Goal: Information Seeking & Learning: Learn about a topic

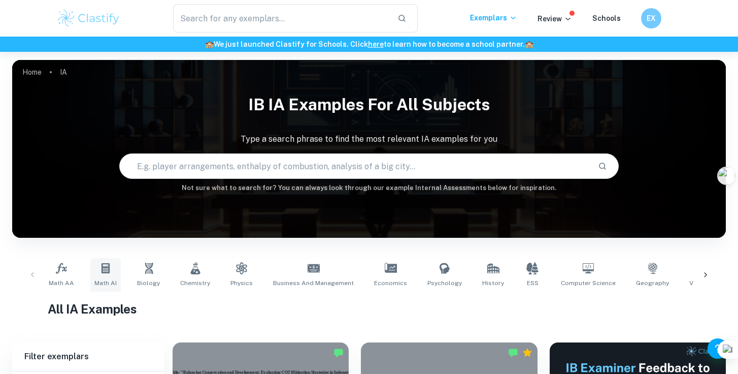
scroll to position [50, 0]
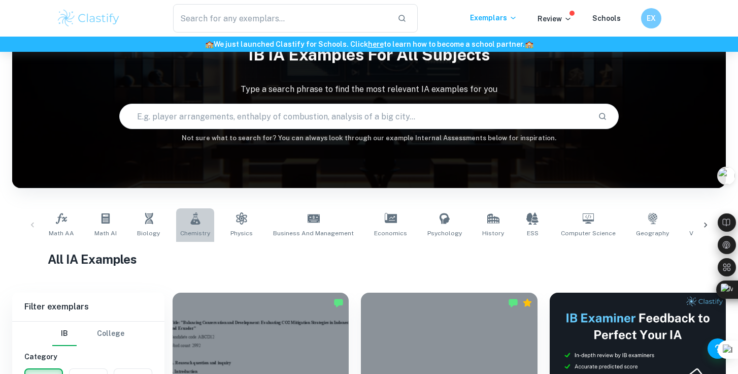
click at [197, 224] on icon at bounding box center [195, 218] width 12 height 12
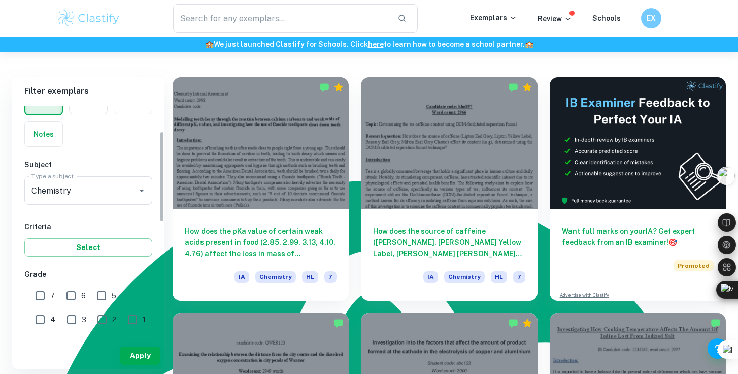
scroll to position [69, 0]
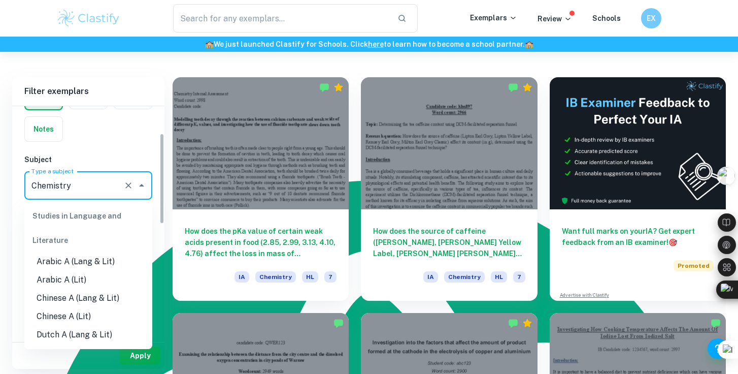
click at [107, 193] on input "Chemistry" at bounding box center [74, 185] width 90 height 19
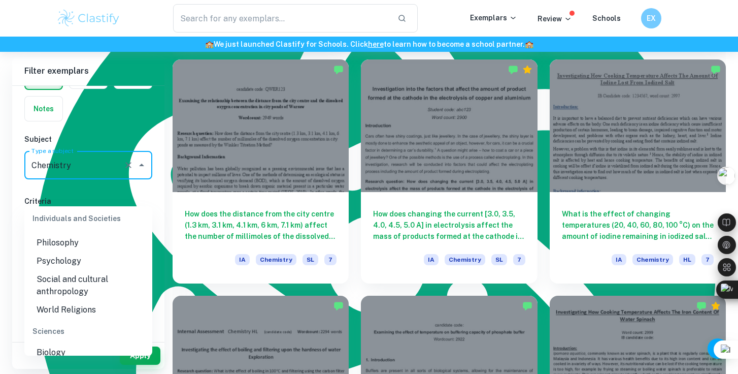
scroll to position [560, 0]
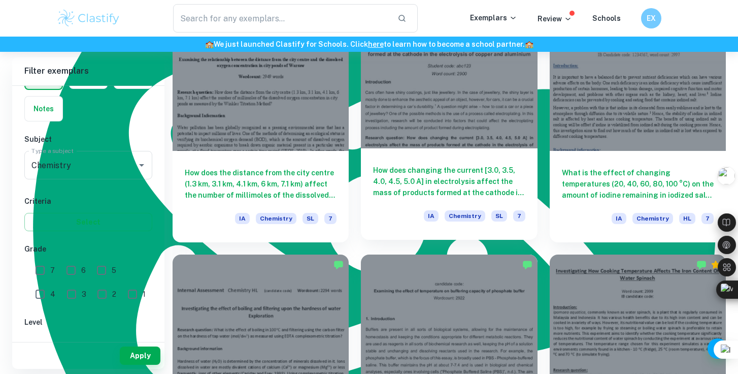
click at [447, 185] on h6 "How does changing the current [3.0, 3.5, 4.0, 4.5, 5.0 A] in electrolysis affec…" at bounding box center [449, 182] width 152 height 34
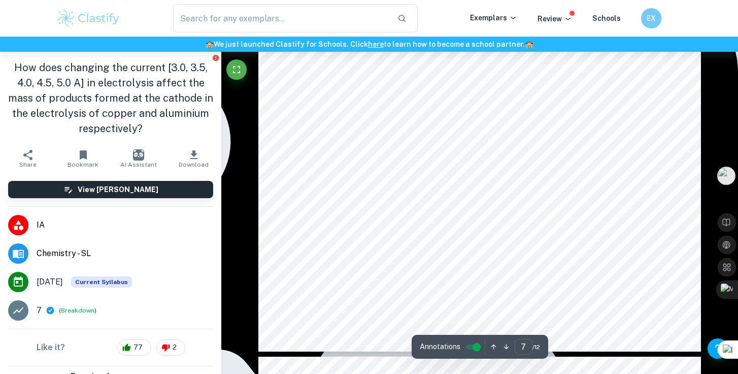
scroll to position [3651, 0]
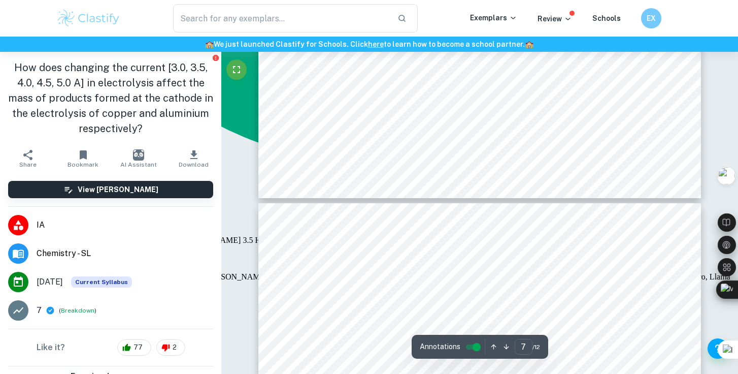
type input "6"
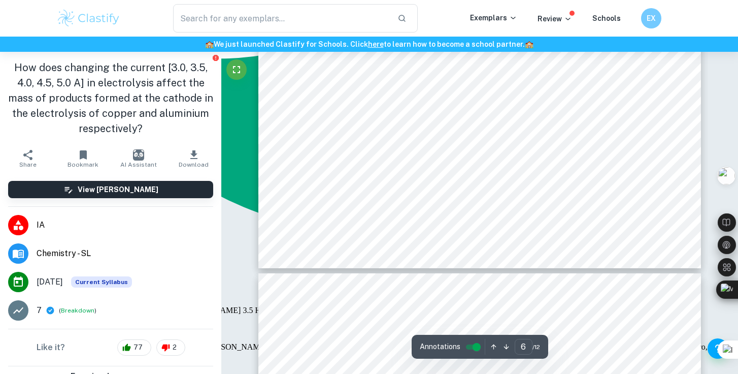
click at [72, 22] on img at bounding box center [88, 18] width 65 height 20
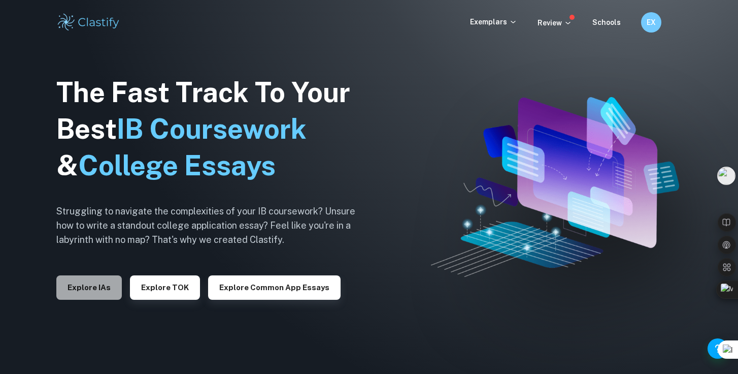
click at [104, 288] on button "Explore IAs" at bounding box center [89, 287] width 66 height 24
